Goal: Obtain resource: Download file/media

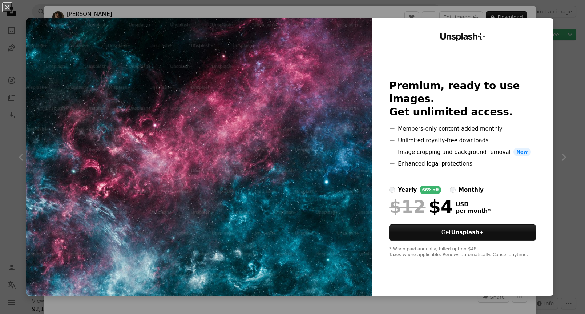
scroll to position [650, 0]
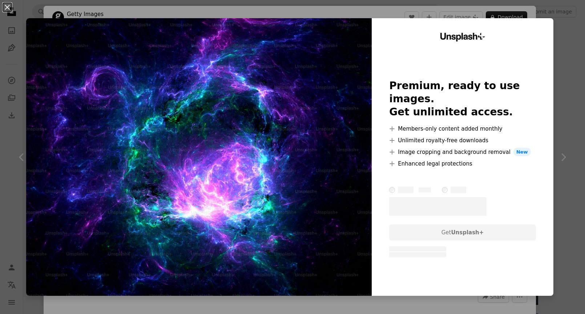
scroll to position [1162, 0]
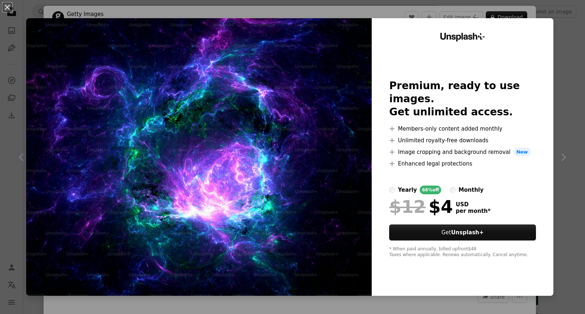
click at [287, 170] on img at bounding box center [199, 156] width 346 height 277
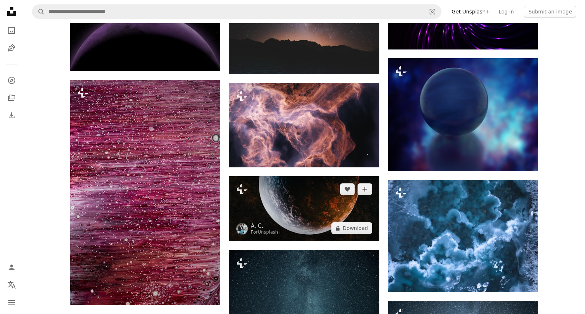
scroll to position [2372, 0]
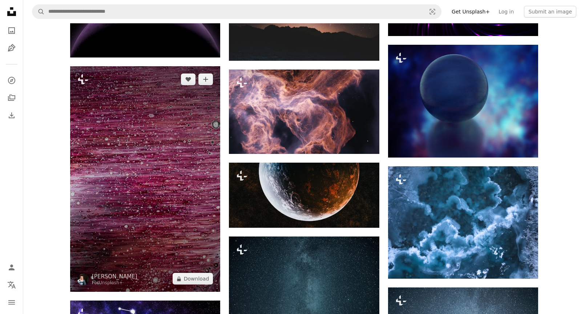
click at [159, 178] on img at bounding box center [145, 178] width 150 height 225
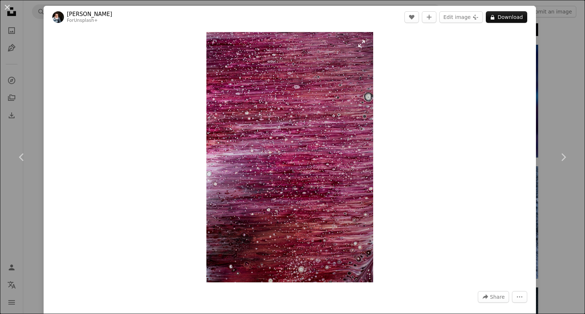
click at [338, 160] on img "Zoom in on this image" at bounding box center [290, 157] width 167 height 250
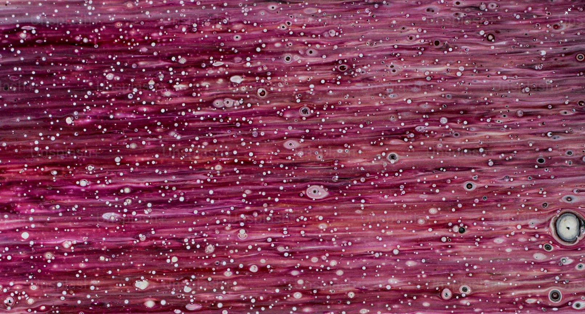
scroll to position [279, 0]
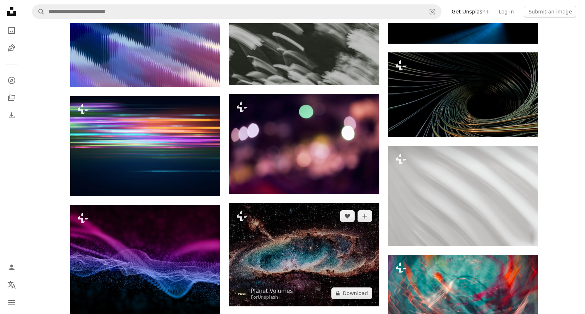
scroll to position [4552, 0]
